Goal: Information Seeking & Learning: Learn about a topic

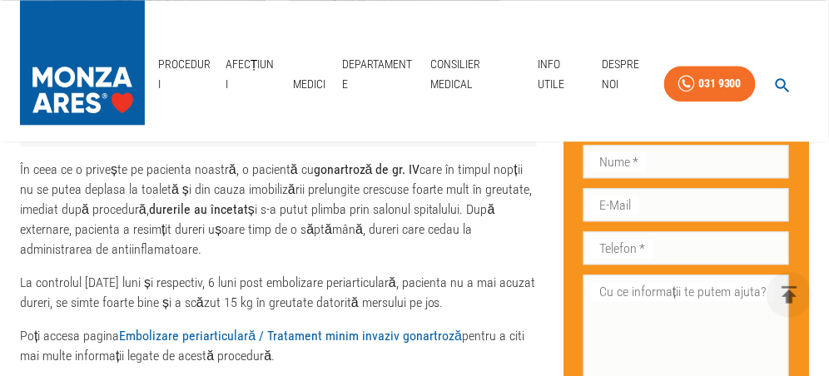
scroll to position [2330, 0]
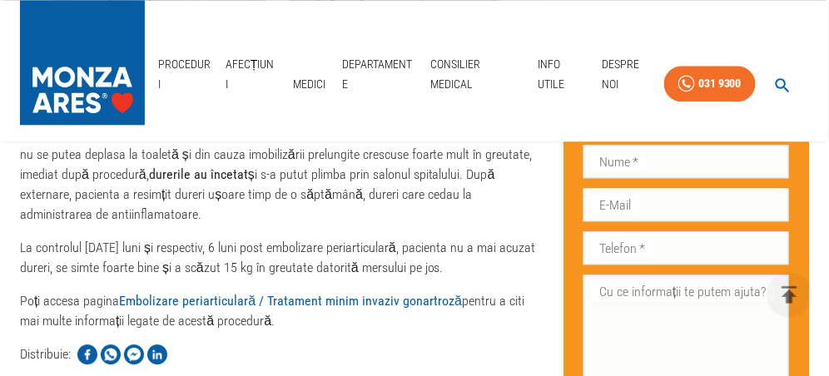
click at [186, 293] on link "Embolizare periarticulară / Tratament minim invaziv gonartroză" at bounding box center [290, 301] width 343 height 16
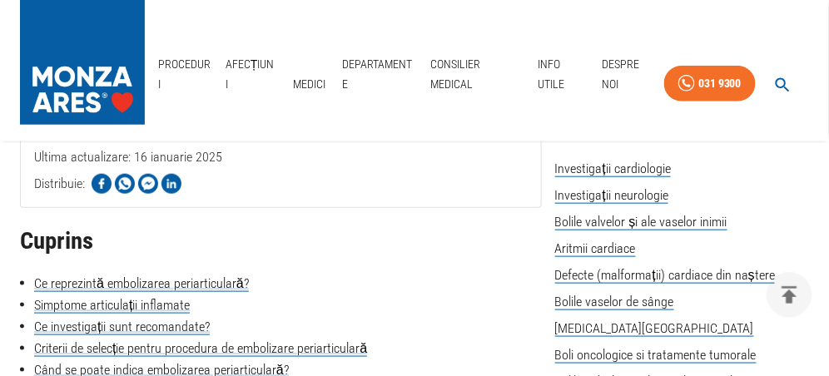
scroll to position [416, 0]
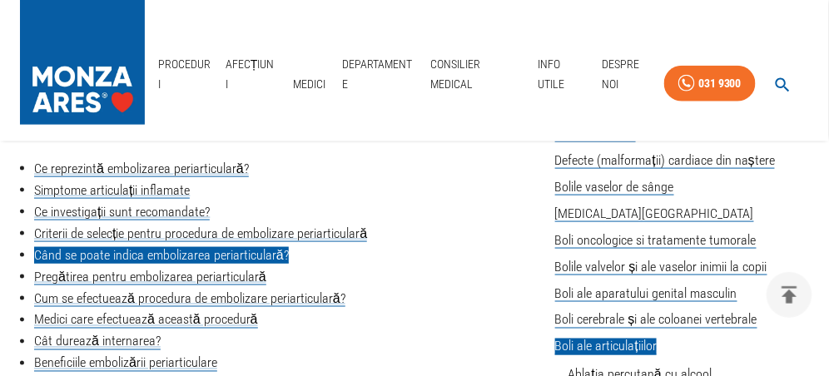
click at [239, 252] on link "Când se poate indica embolizarea periarticulară?" at bounding box center [161, 255] width 255 height 17
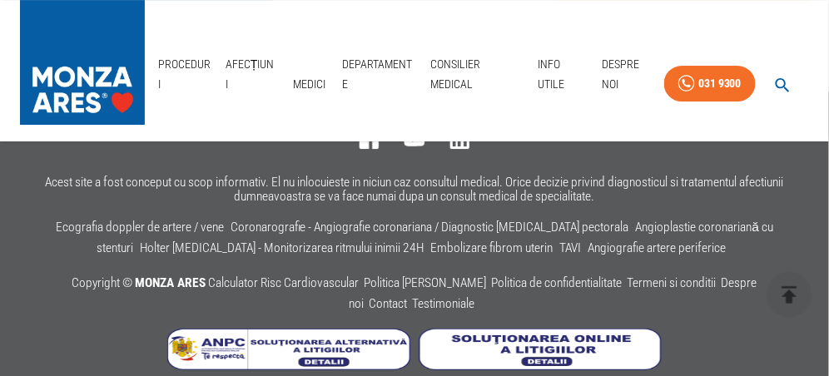
scroll to position [5696, 0]
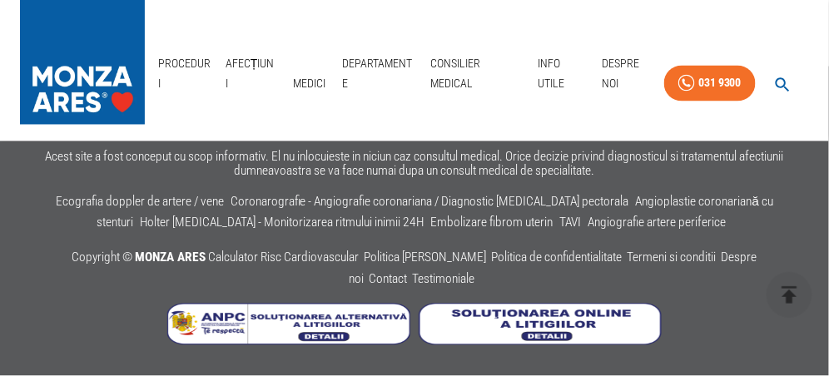
scroll to position [416, 0]
